Goal: Communication & Community: Answer question/provide support

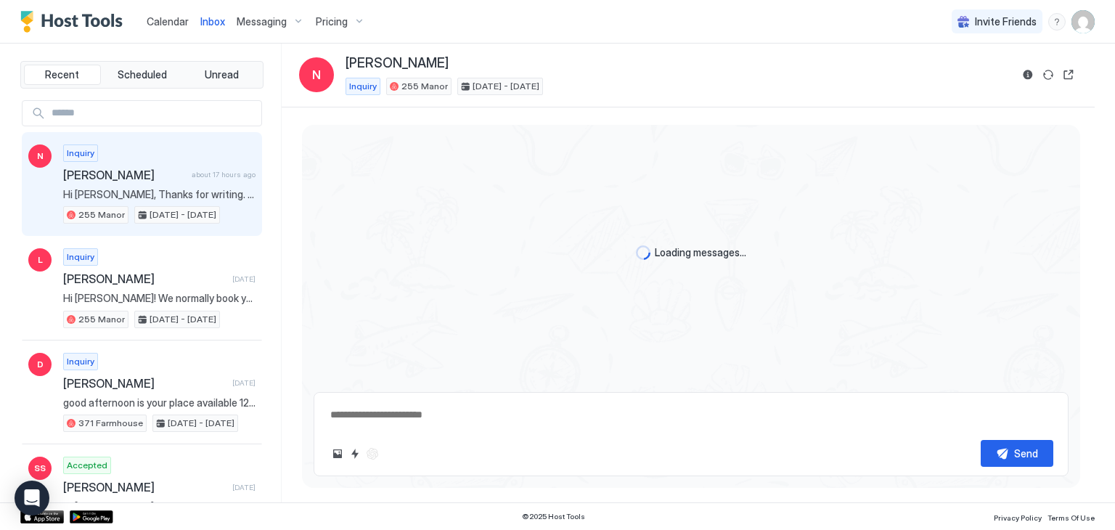
scroll to position [261, 0]
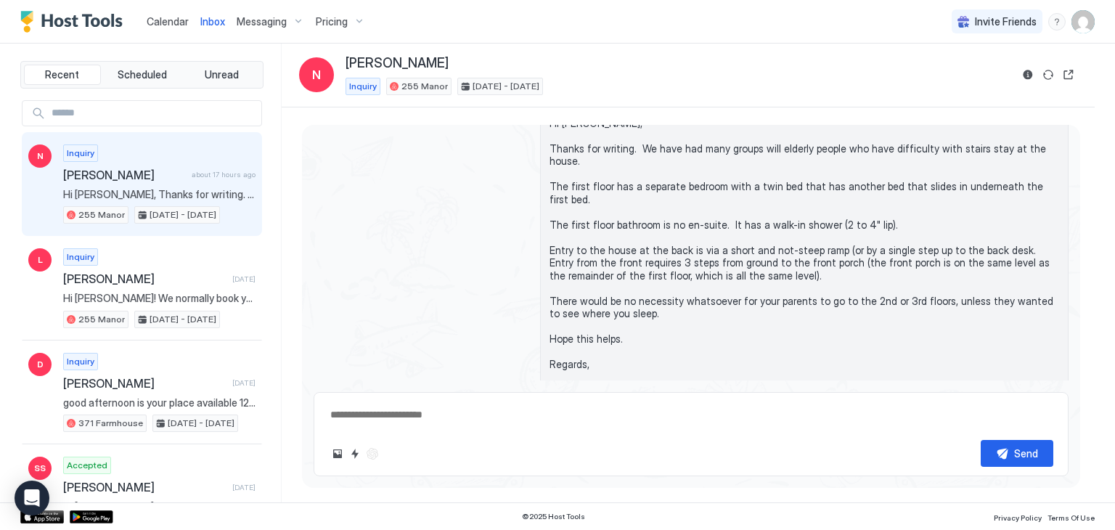
click at [140, 161] on div "Inquiry [PERSON_NAME] about 17 hours ago Hi [PERSON_NAME], Thanks for writing. …" at bounding box center [159, 184] width 192 height 80
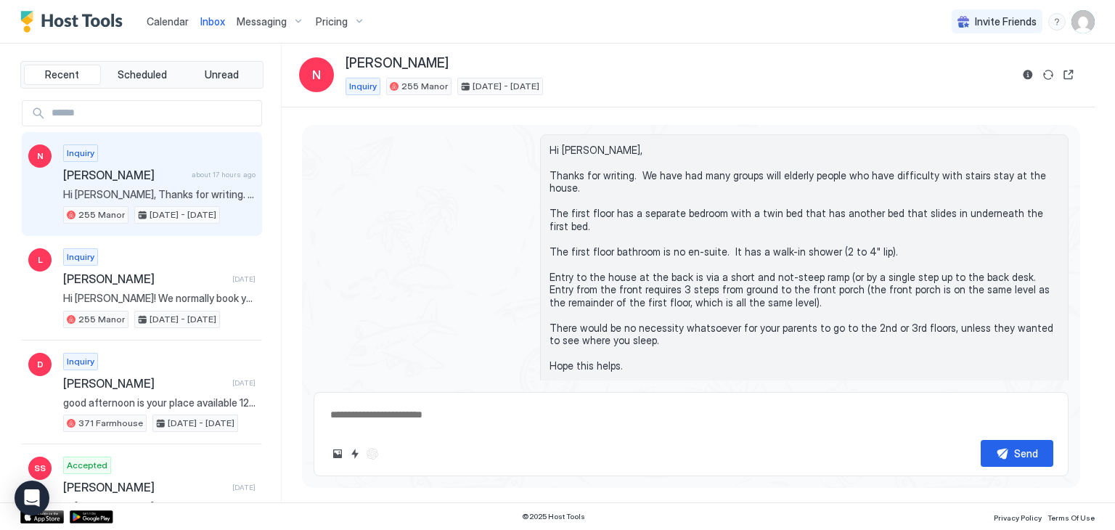
type textarea "*"
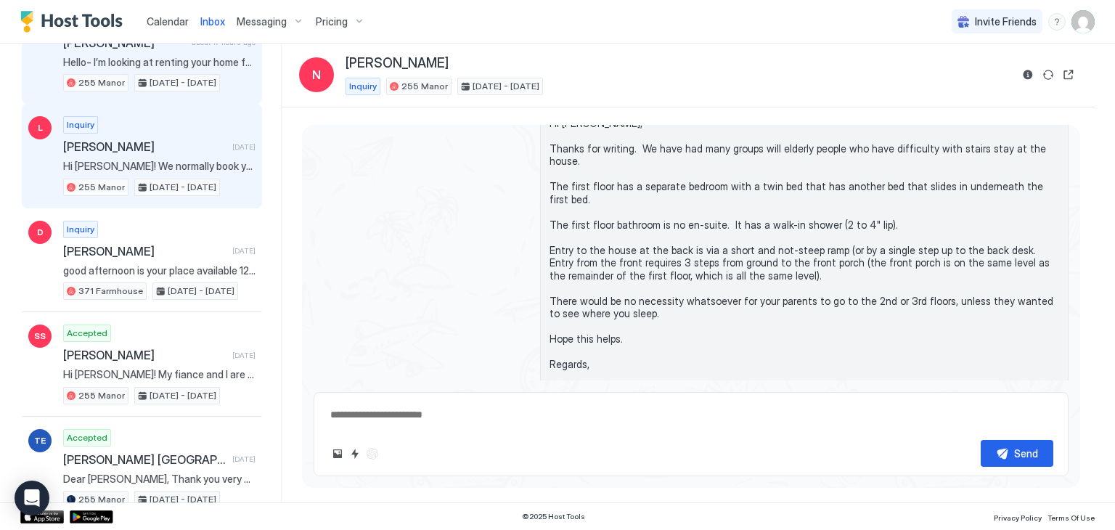
scroll to position [145, 0]
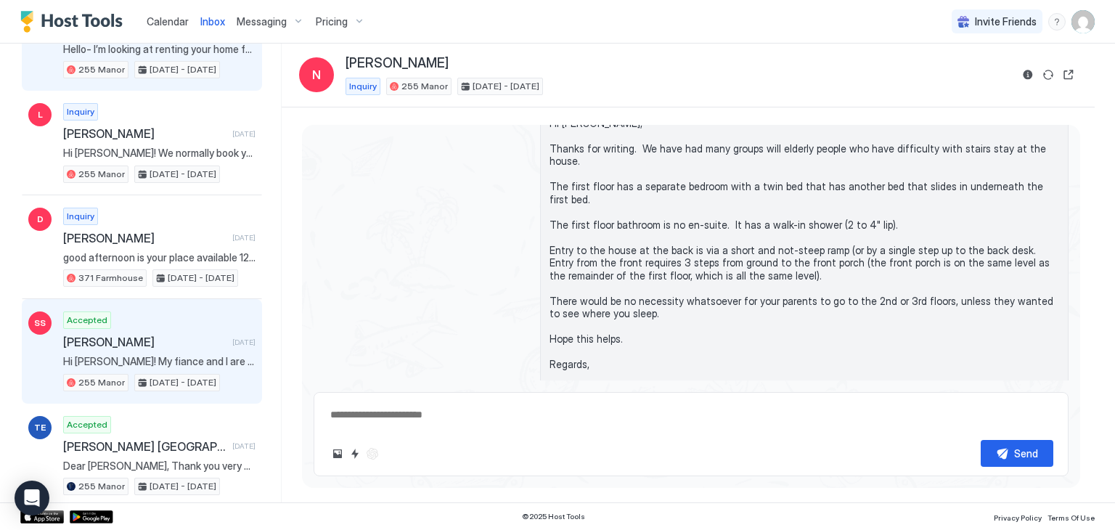
click at [161, 323] on div "Accepted [PERSON_NAME] [DATE] Hi [PERSON_NAME]! My fiance and I are getting mar…" at bounding box center [159, 351] width 192 height 80
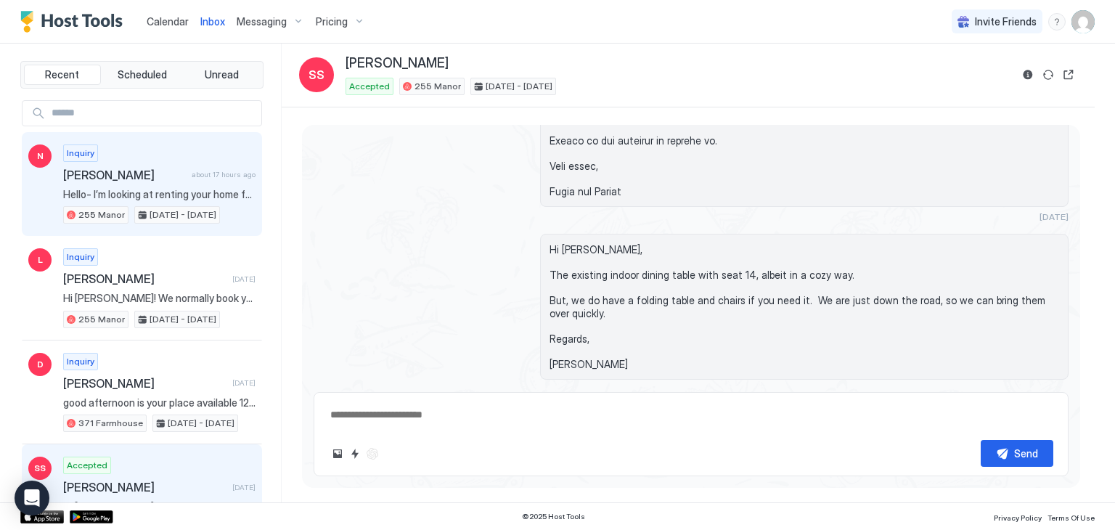
click at [171, 147] on div "Inquiry [PERSON_NAME] about 17 hours ago Hello- I’m looking at renting your hom…" at bounding box center [159, 184] width 192 height 80
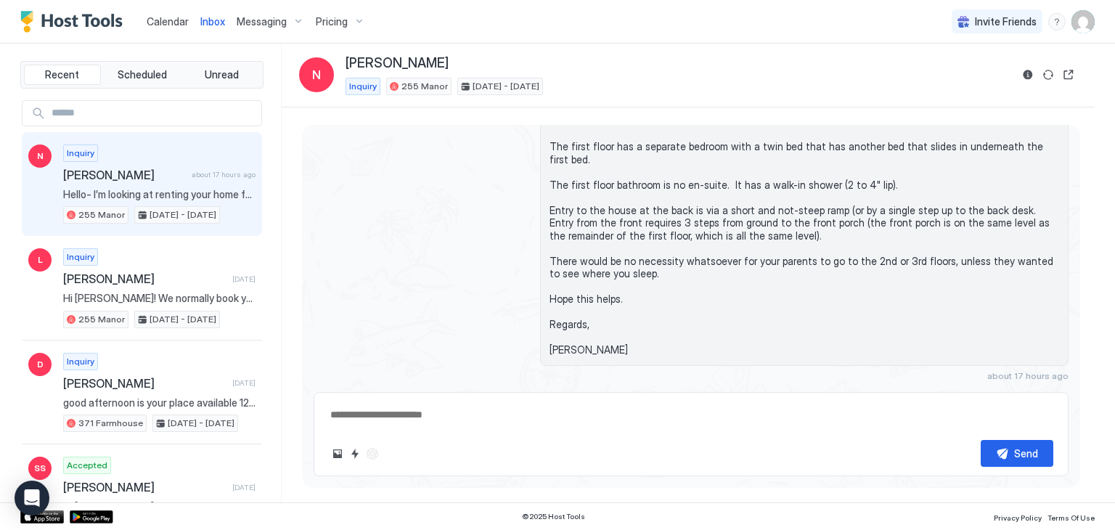
scroll to position [261, 0]
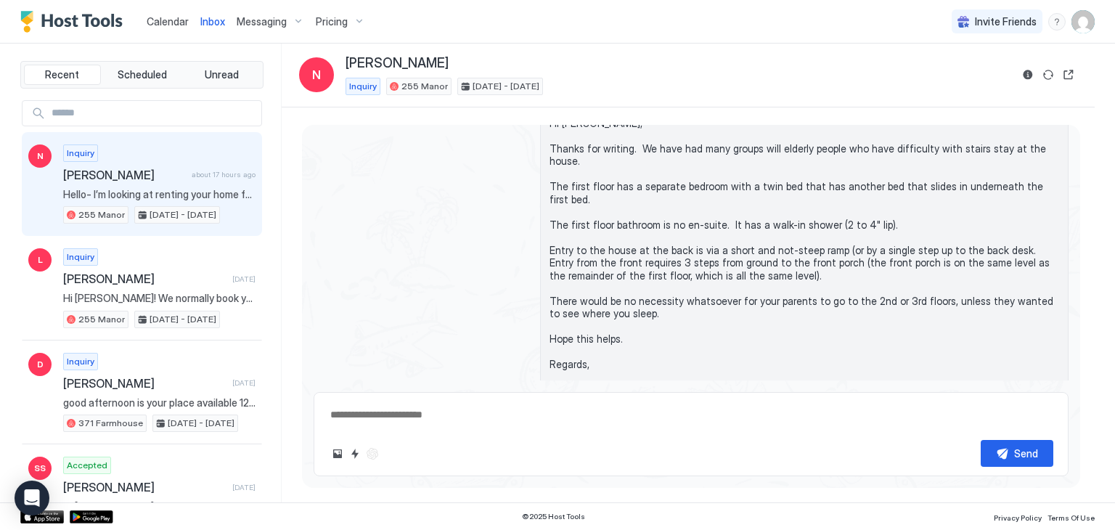
type textarea "*"
